Goal: Task Accomplishment & Management: Use online tool/utility

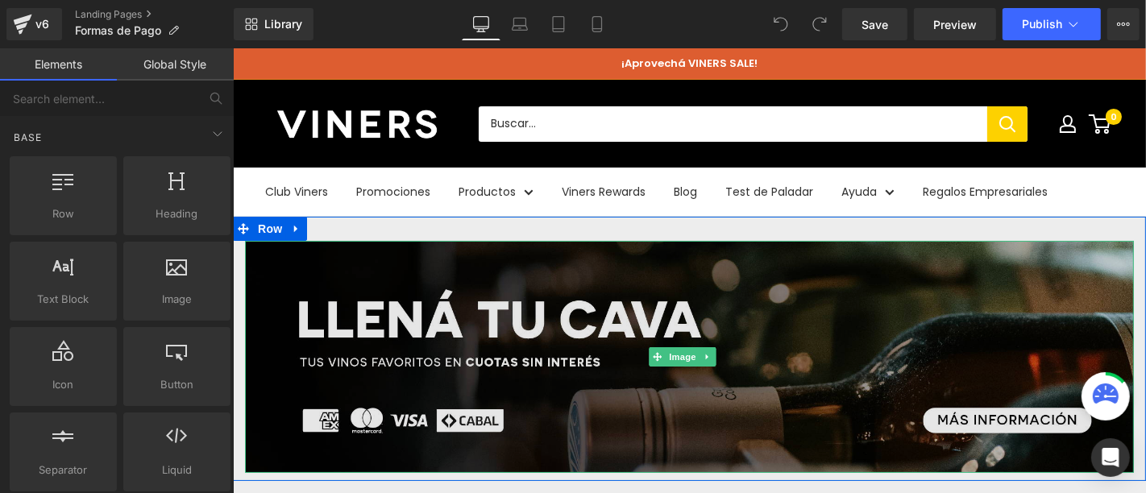
scroll to position [358, 0]
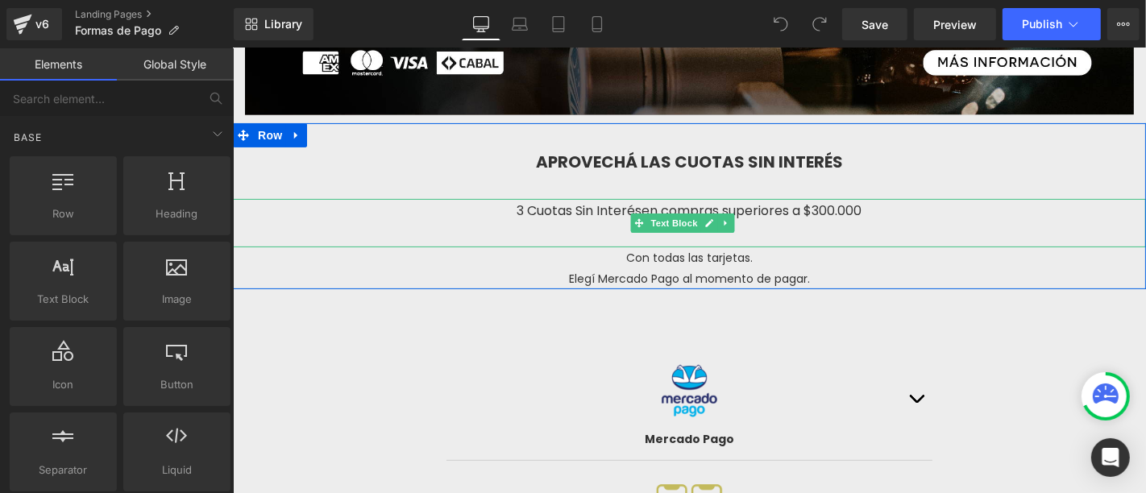
click at [846, 202] on span "en compras superiores a $300.000" at bounding box center [752, 210] width 220 height 19
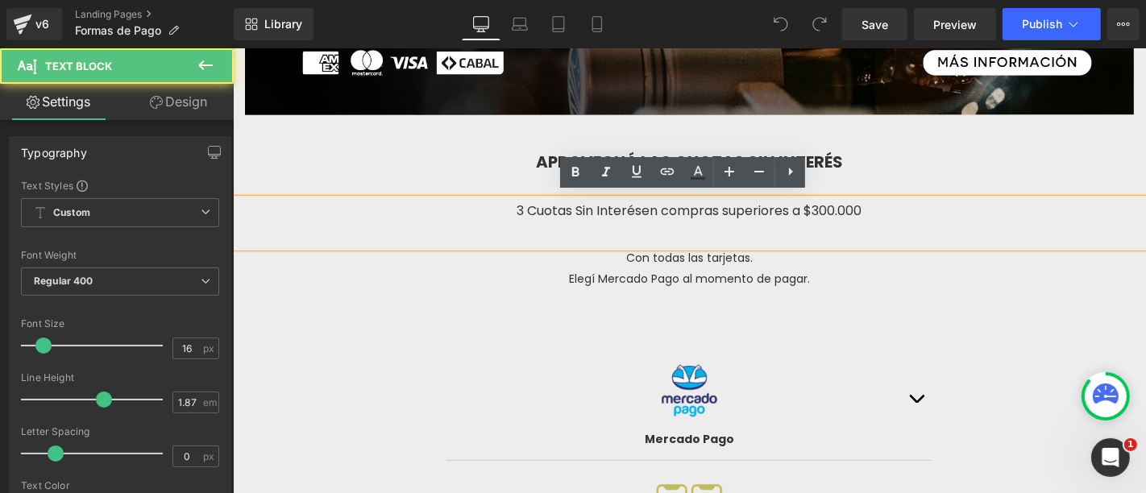
scroll to position [0, 0]
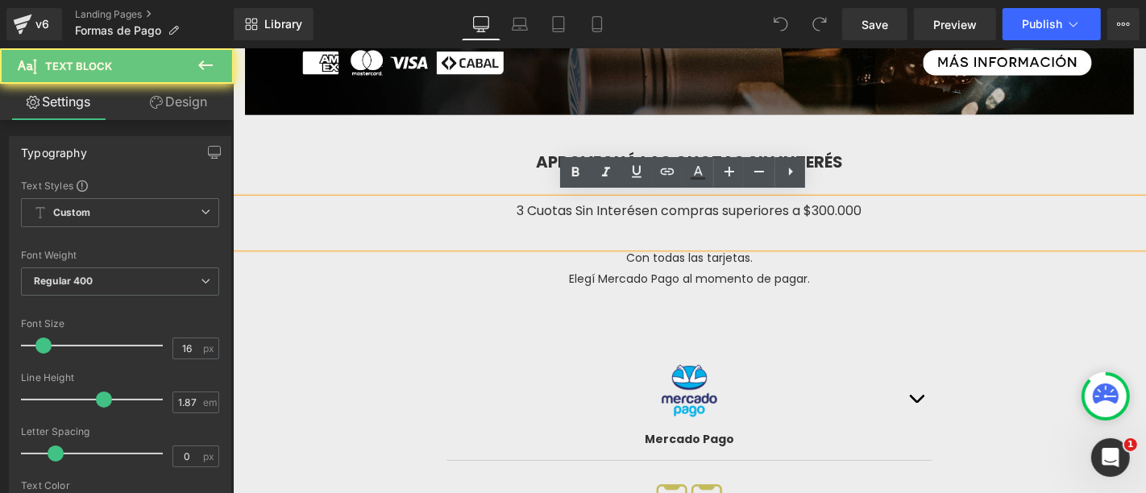
drag, startPoint x: 816, startPoint y: 206, endPoint x: 826, endPoint y: 210, distance: 11.0
click at [816, 206] on span "en compras superiores a $300.000" at bounding box center [752, 210] width 220 height 19
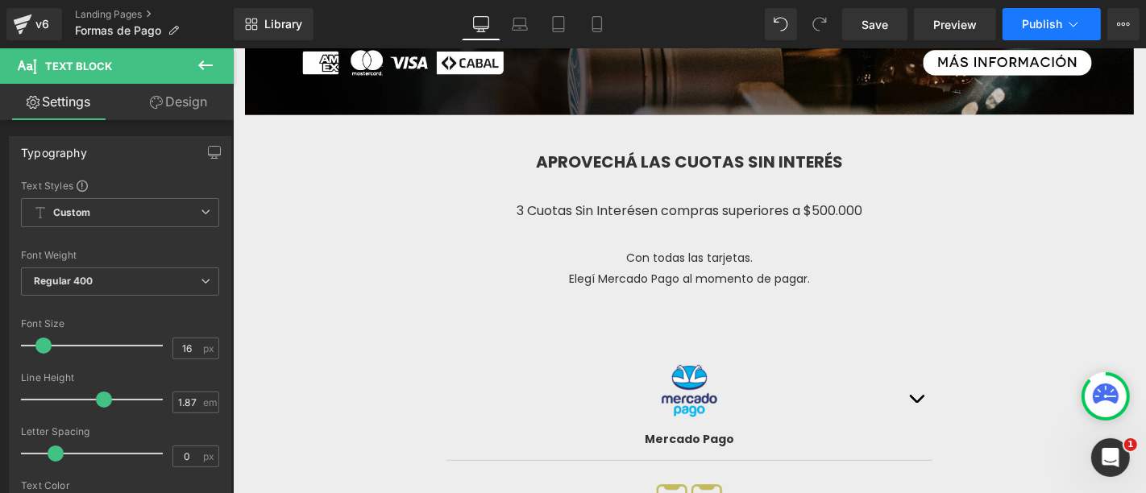
click at [1068, 34] on button "Publish" at bounding box center [1052, 24] width 98 height 32
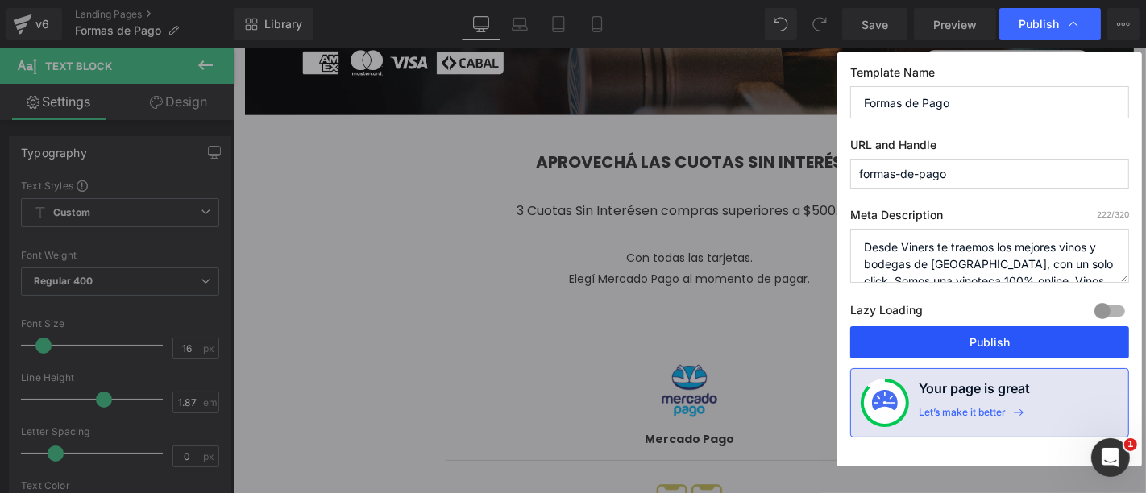
click at [1024, 330] on button "Publish" at bounding box center [989, 342] width 279 height 32
